Goal: Check status: Check status

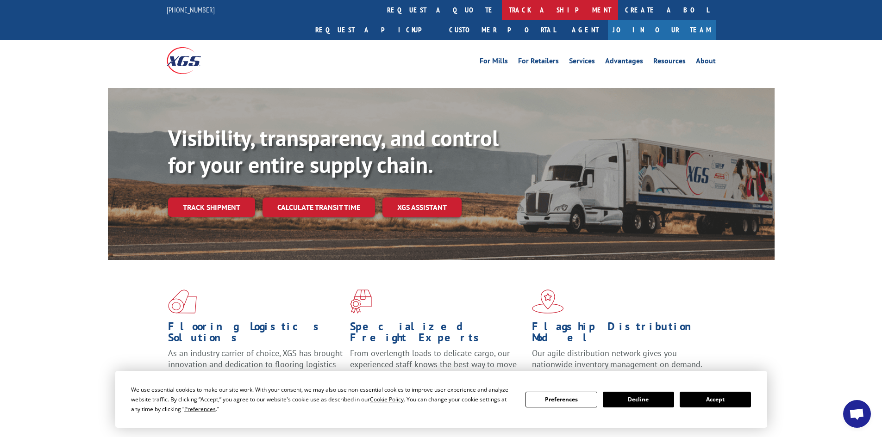
click at [502, 8] on link "track a shipment" at bounding box center [560, 10] width 116 height 20
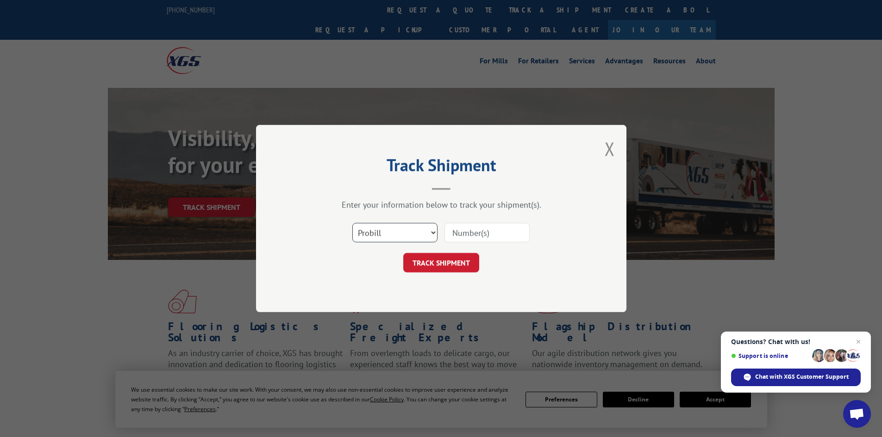
click at [388, 234] on select "Select category... Probill BOL PO" at bounding box center [394, 232] width 85 height 19
select select "bol"
click at [352, 223] on select "Select category... Probill BOL PO" at bounding box center [394, 232] width 85 height 19
click at [459, 229] on input at bounding box center [486, 232] width 85 height 19
paste input "17523654"
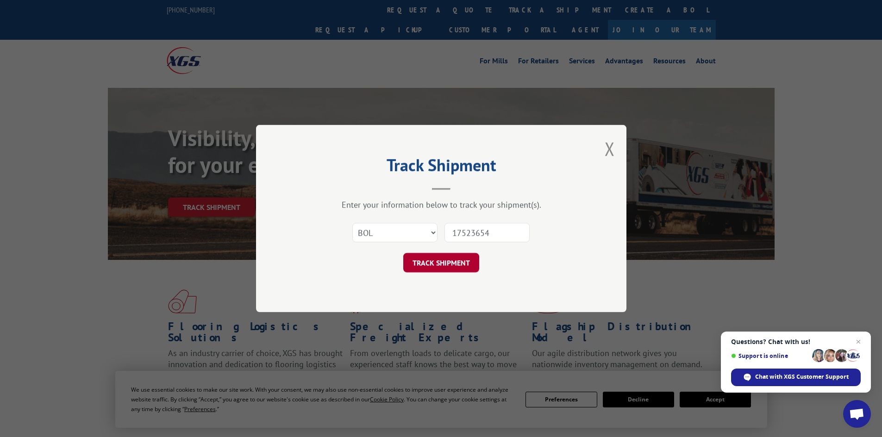
type input "17523654"
click at [454, 263] on button "TRACK SHIPMENT" at bounding box center [441, 262] width 76 height 19
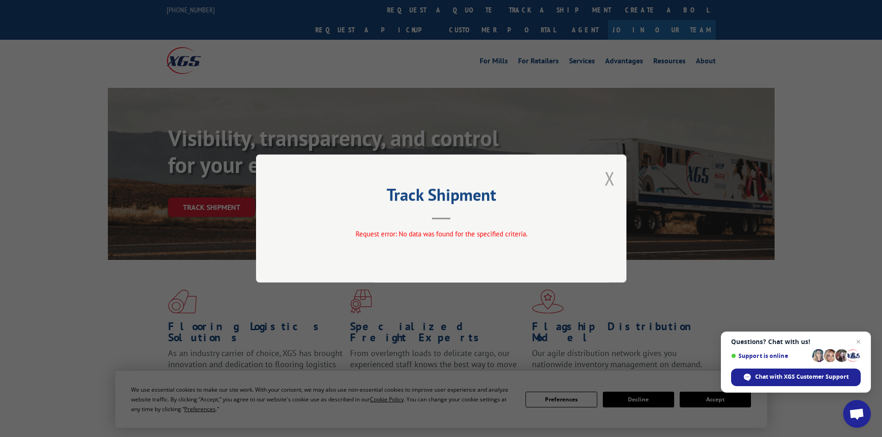
click at [606, 176] on button "Close modal" at bounding box center [610, 178] width 10 height 25
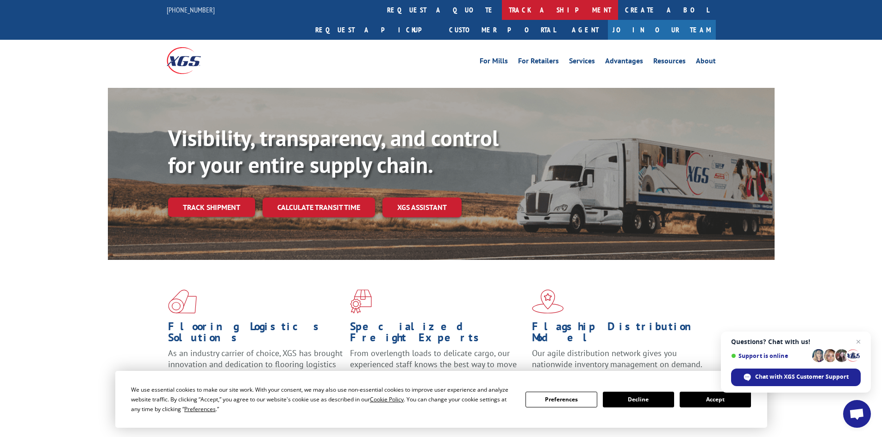
click at [502, 11] on link "track a shipment" at bounding box center [560, 10] width 116 height 20
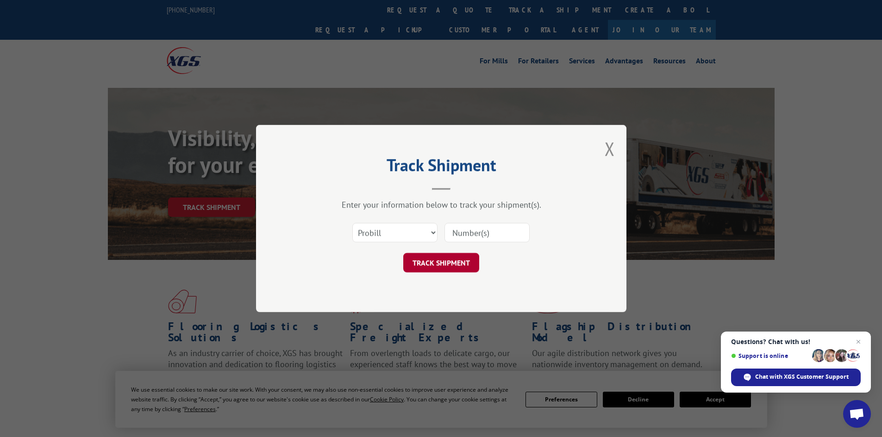
click at [434, 263] on button "TRACK SHIPMENT" at bounding box center [441, 262] width 76 height 19
paste input "17523654"
type input "17523654"
click at [460, 262] on button "TRACK SHIPMENT" at bounding box center [441, 262] width 76 height 19
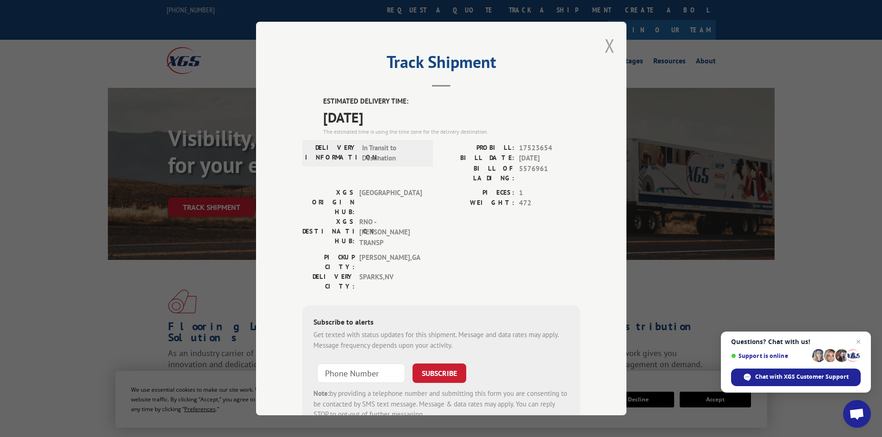
click at [605, 44] on button "Close modal" at bounding box center [610, 45] width 10 height 25
